Goal: Task Accomplishment & Management: Manage account settings

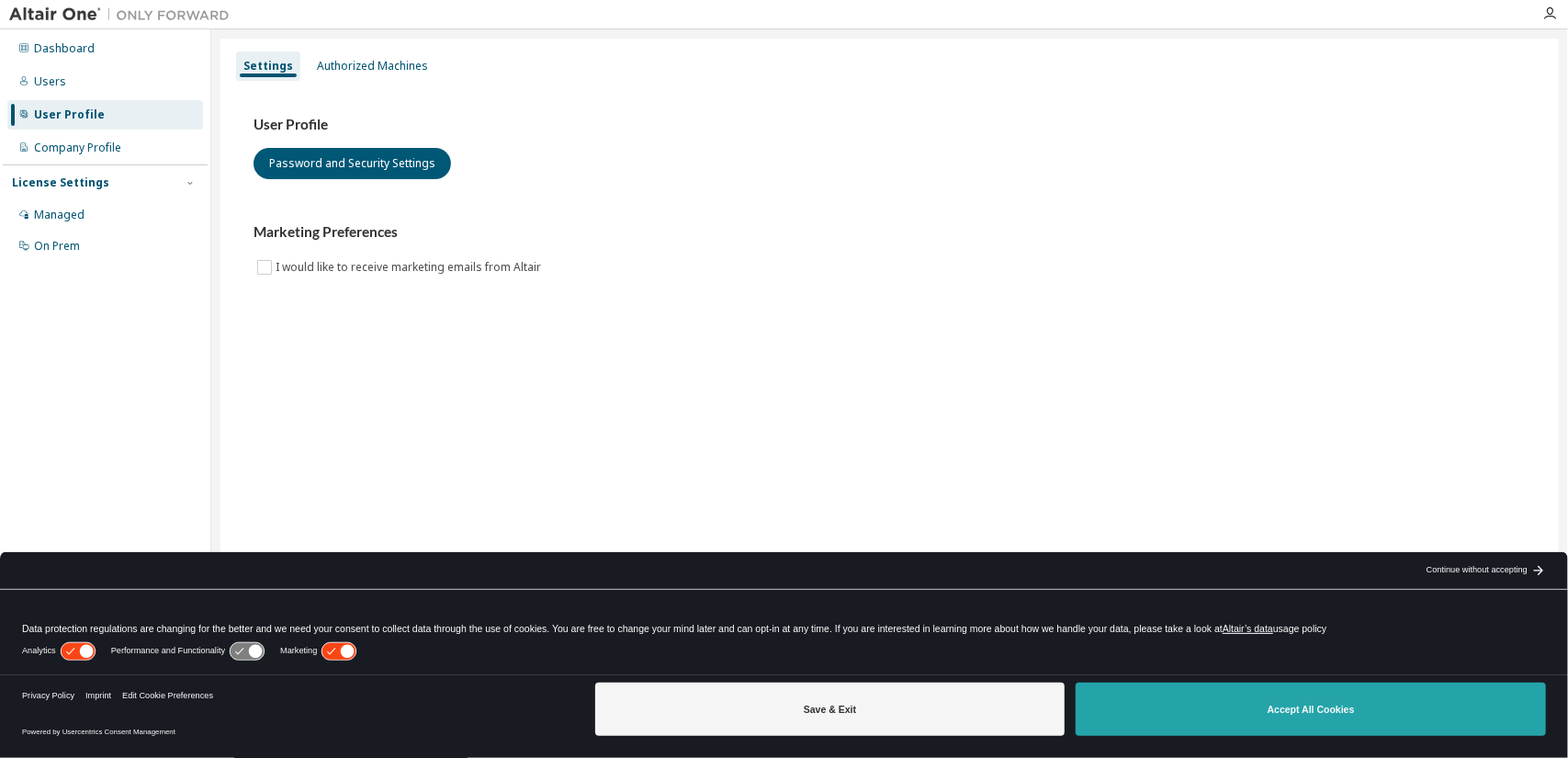
click at [1126, 708] on button "Accept All Cookies" at bounding box center [1311, 709] width 471 height 54
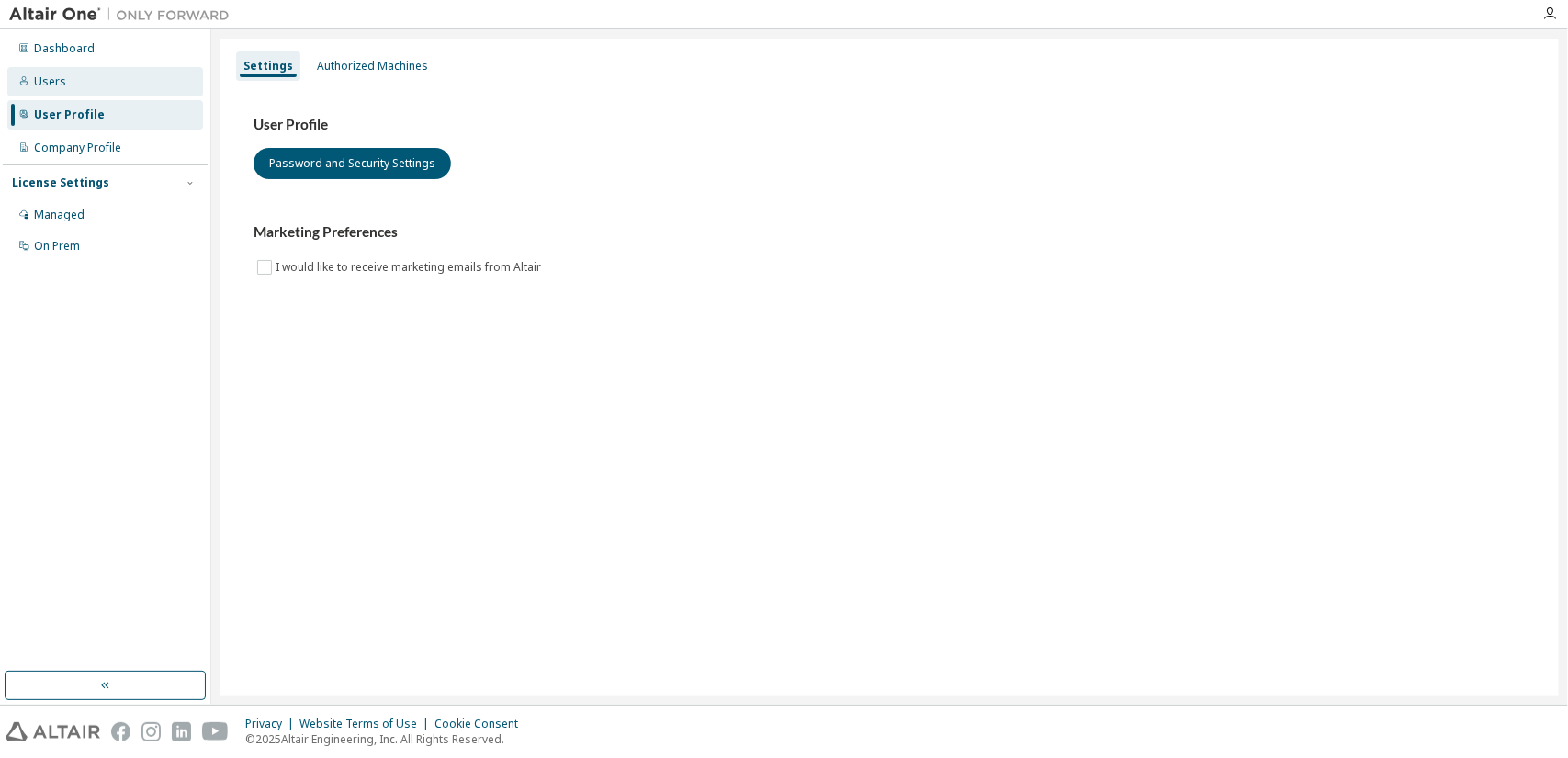
click at [65, 84] on div "Users" at bounding box center [105, 81] width 195 height 29
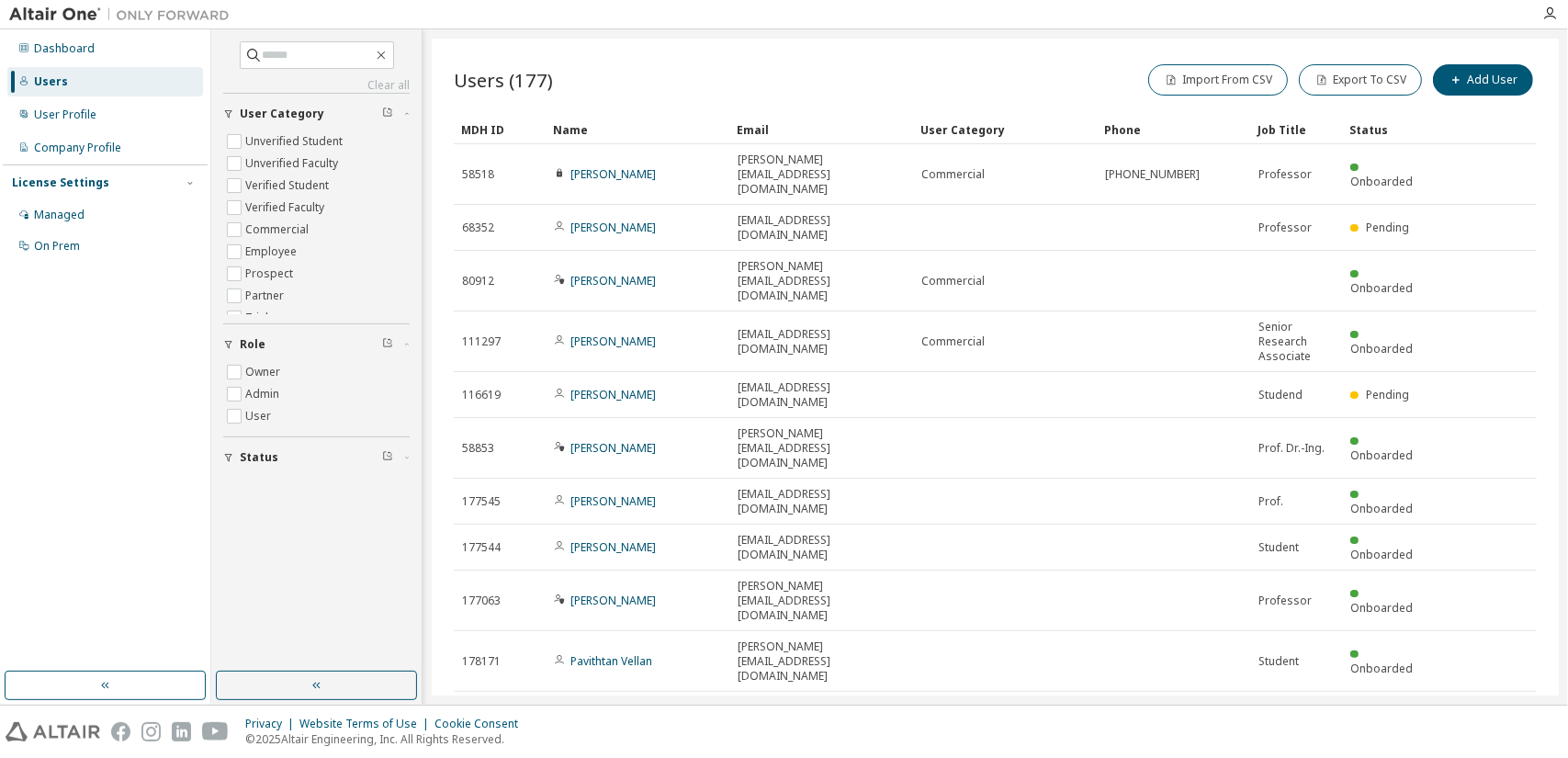
click at [1488, 703] on icon "button" at bounding box center [1489, 713] width 22 height 22
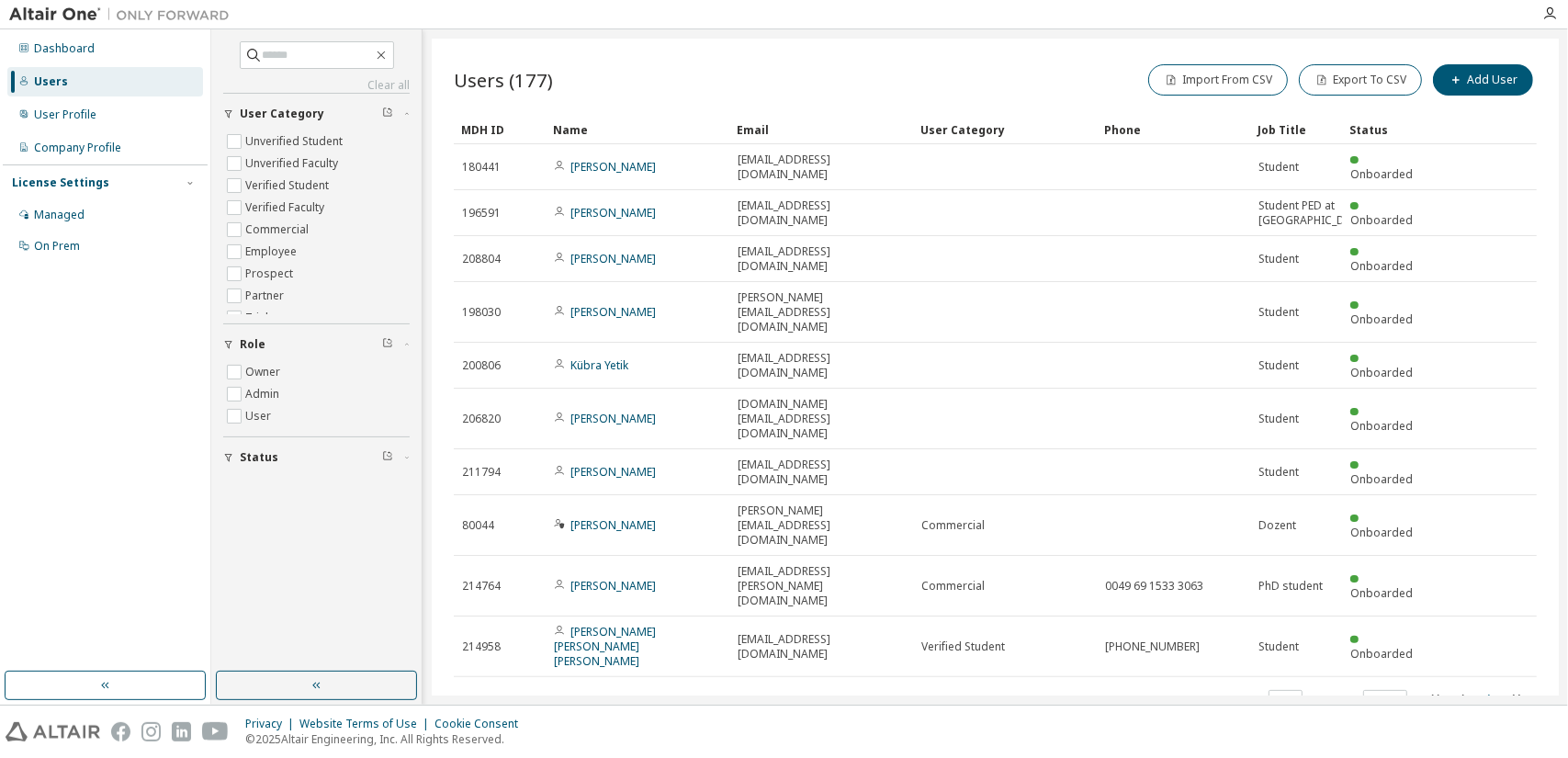
click at [1488, 616] on tr "214958 [PERSON_NAME] [PERSON_NAME] [PERSON_NAME] [PERSON_NAME][EMAIL_ADDRESS][D…" at bounding box center [995, 646] width 1083 height 61
click at [1487, 688] on icon "button" at bounding box center [1489, 698] width 22 height 22
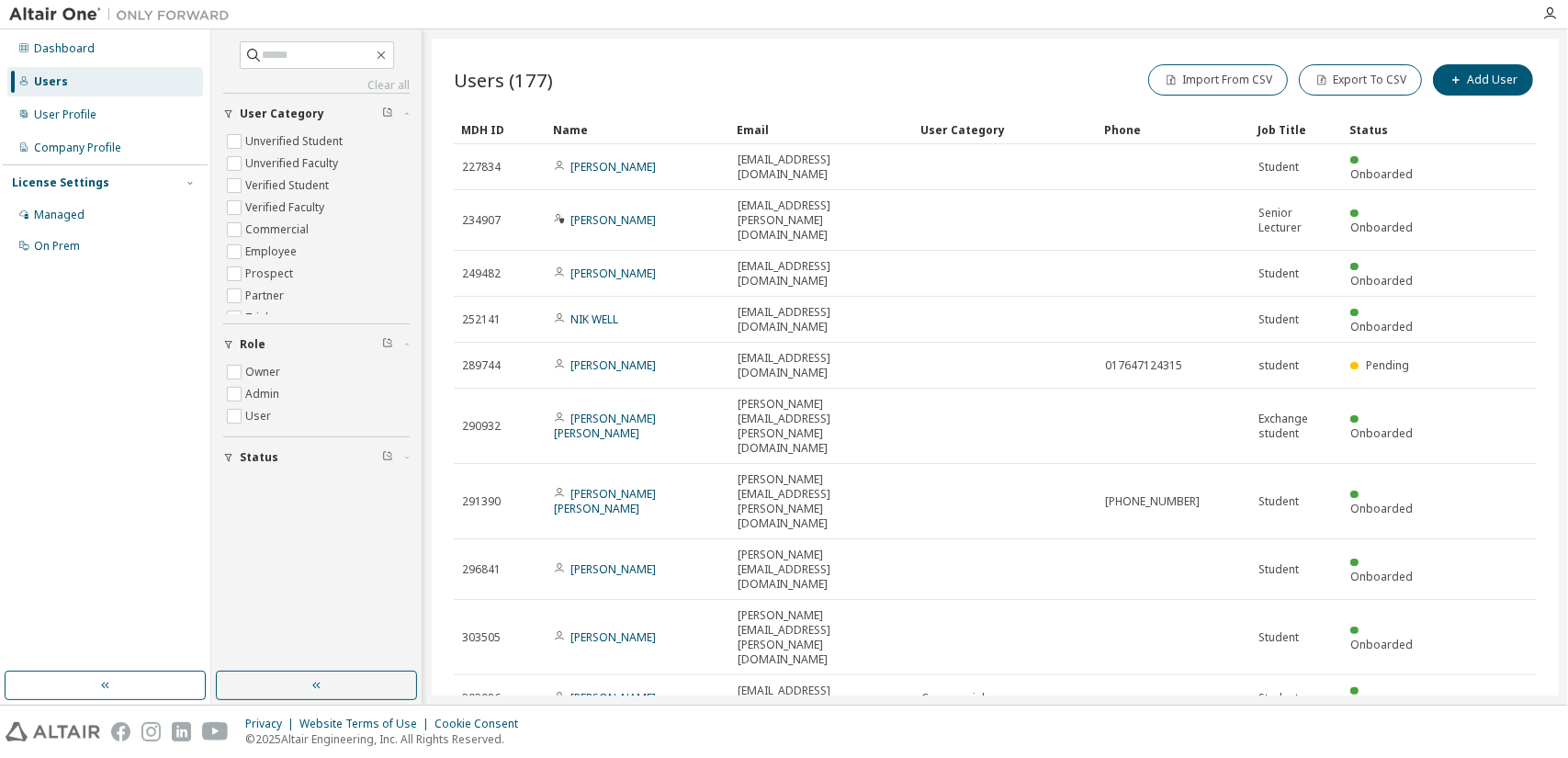
click at [1492, 732] on icon "button" at bounding box center [1489, 742] width 22 height 22
type input "*"
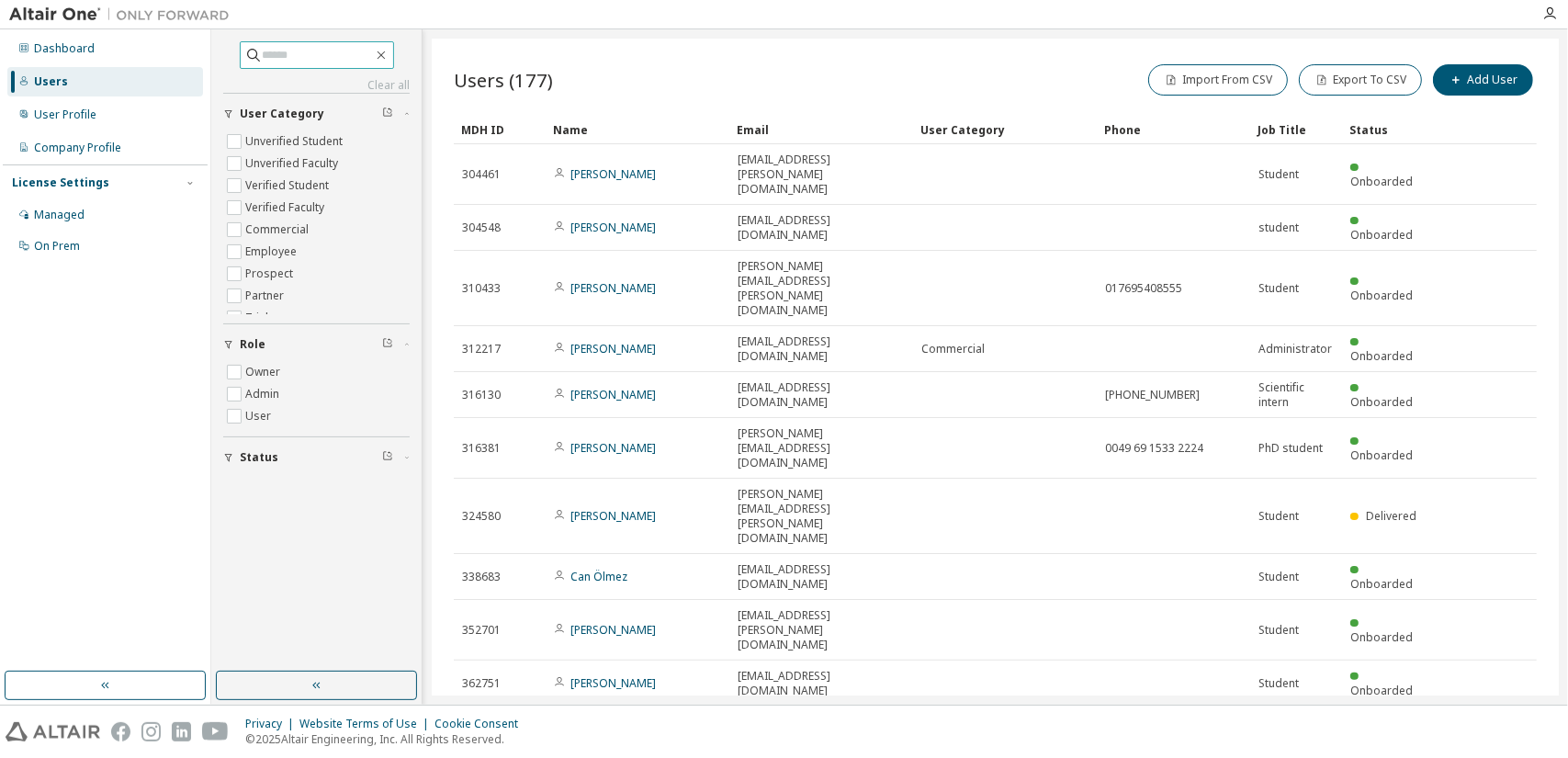
click at [271, 62] on input "text" at bounding box center [318, 55] width 110 height 19
type input "*****"
type input "*"
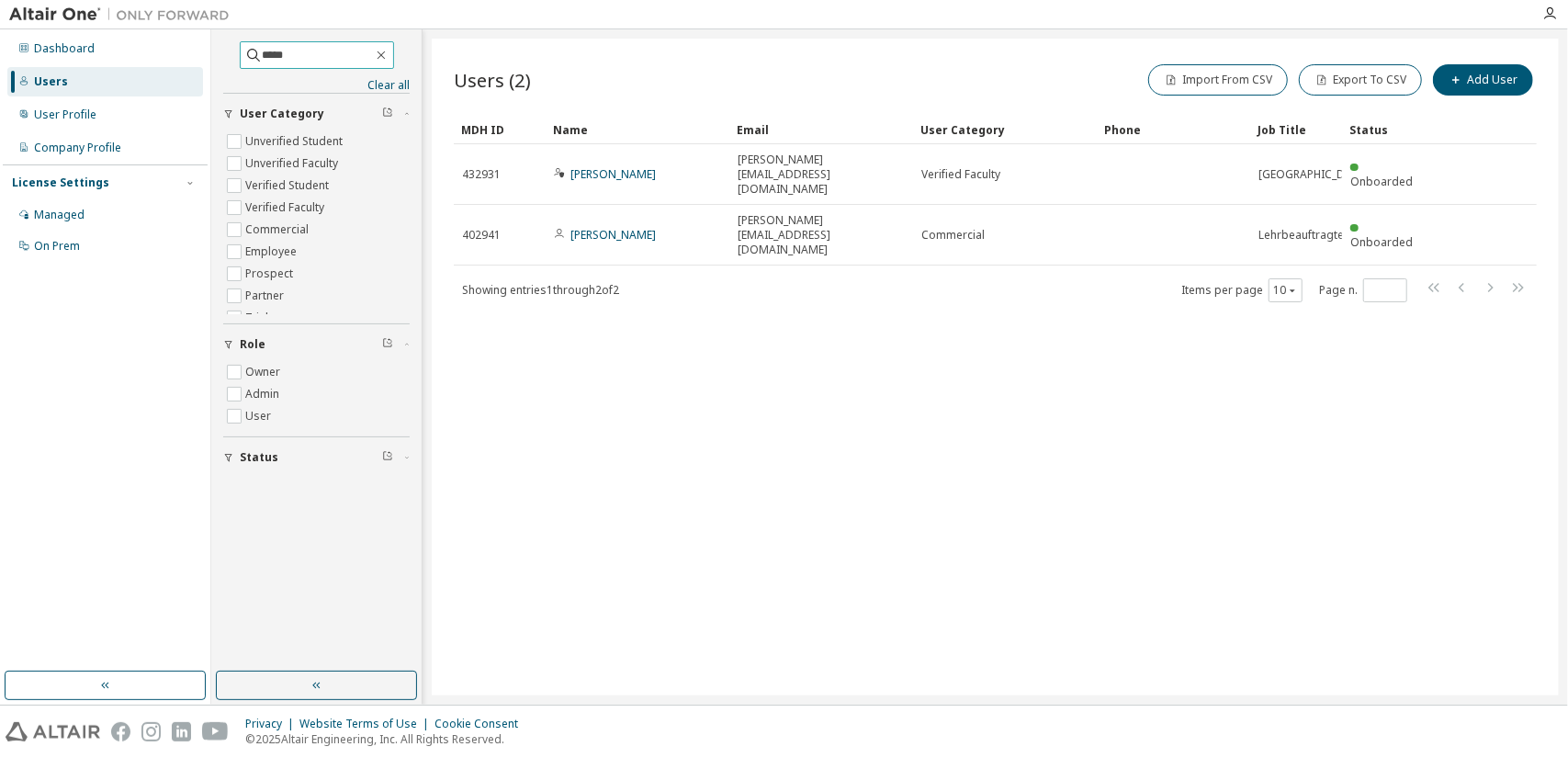
scroll to position [59, 0]
click at [411, 455] on icon "button" at bounding box center [407, 457] width 11 height 6
click at [592, 443] on div "Users (2) Import From CSV Export To CSV Add User Clear Load Save Save As Field …" at bounding box center [996, 366] width 1127 height 657
click at [66, 115] on div "User Profile" at bounding box center [65, 115] width 62 height 15
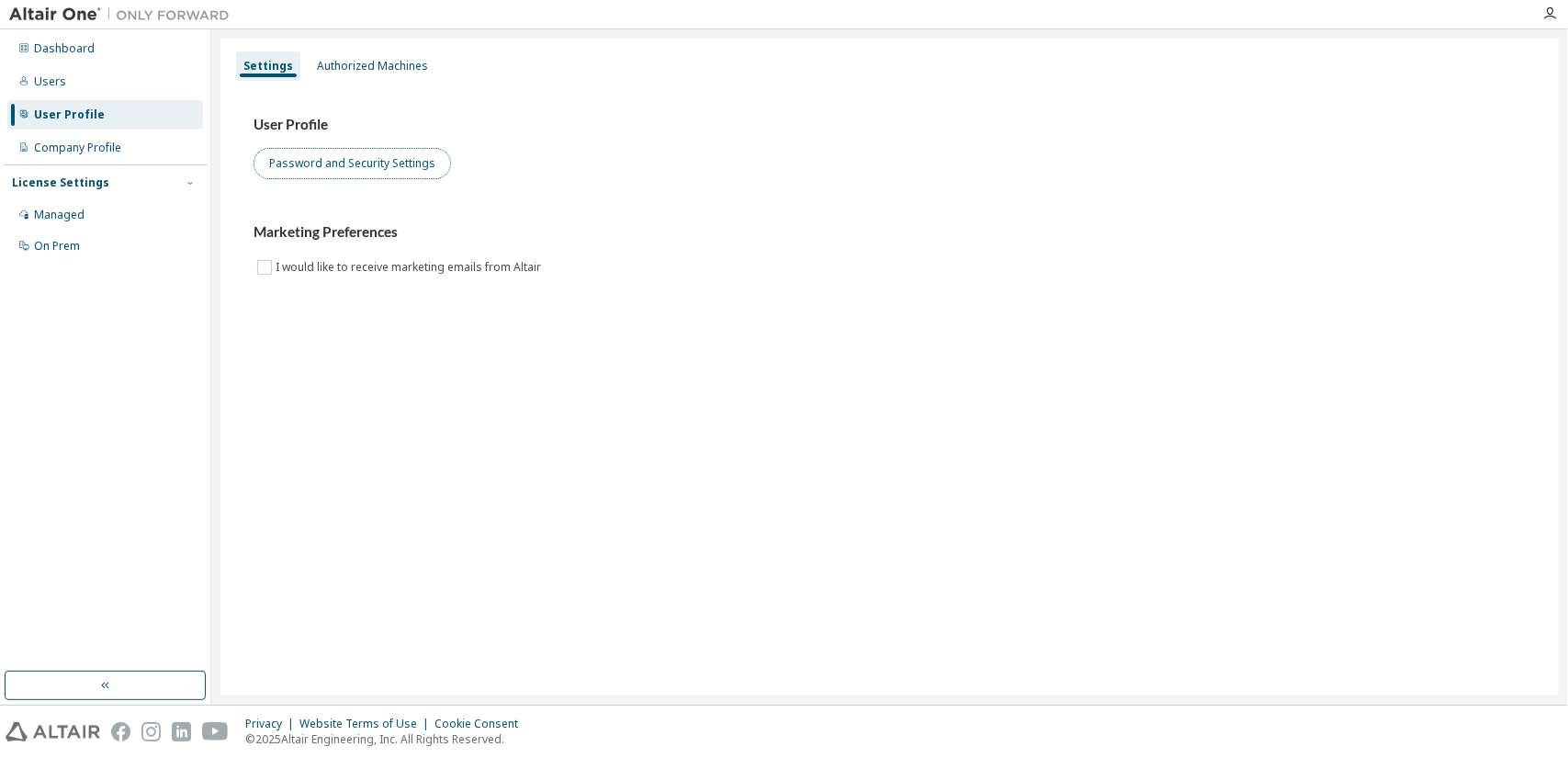
click at [338, 174] on button "Password and Security Settings" at bounding box center [352, 162] width 197 height 31
